Goal: Navigation & Orientation: Understand site structure

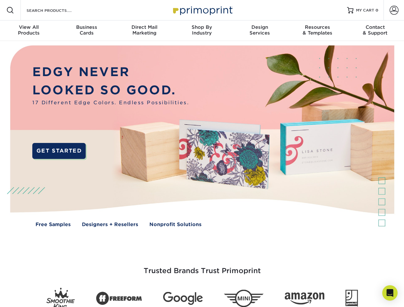
click at [202, 153] on img at bounding box center [202, 141] width 400 height 200
click at [10, 10] on span at bounding box center [10, 10] width 8 height 8
click at [394, 10] on span at bounding box center [393, 10] width 9 height 9
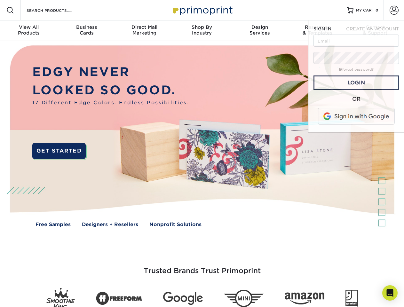
click at [29, 31] on div "View All Products" at bounding box center [29, 30] width 58 height 12
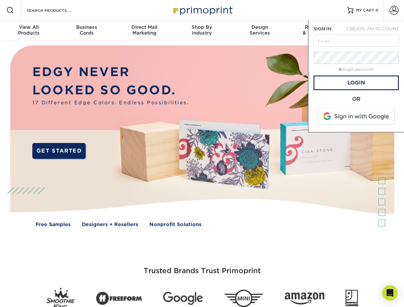
click at [86, 31] on div "Business Cards" at bounding box center [87, 30] width 58 height 12
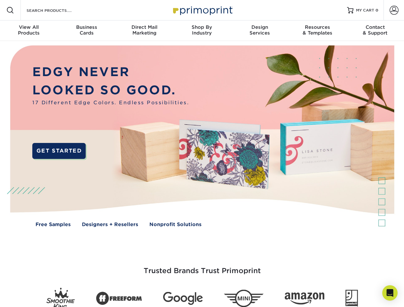
click at [144, 31] on div "Direct Mail Marketing" at bounding box center [144, 30] width 58 height 12
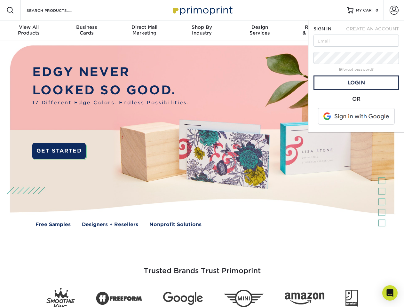
click at [202, 31] on div "Shop By Industry" at bounding box center [202, 30] width 58 height 12
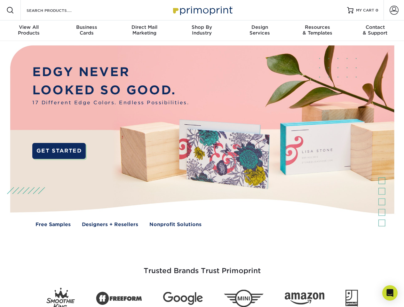
click at [260, 31] on div "Design Services" at bounding box center [260, 30] width 58 height 12
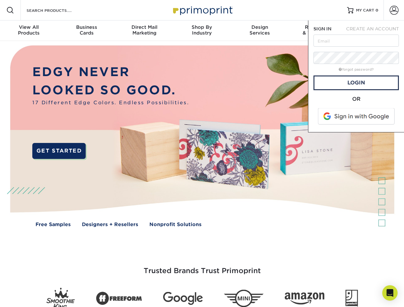
click at [317, 31] on span "SIGN IN" at bounding box center [322, 28] width 18 height 5
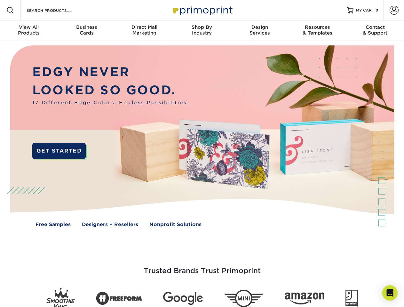
click at [375, 31] on div "Contact & Support" at bounding box center [375, 30] width 58 height 12
